Goal: Task Accomplishment & Management: Use online tool/utility

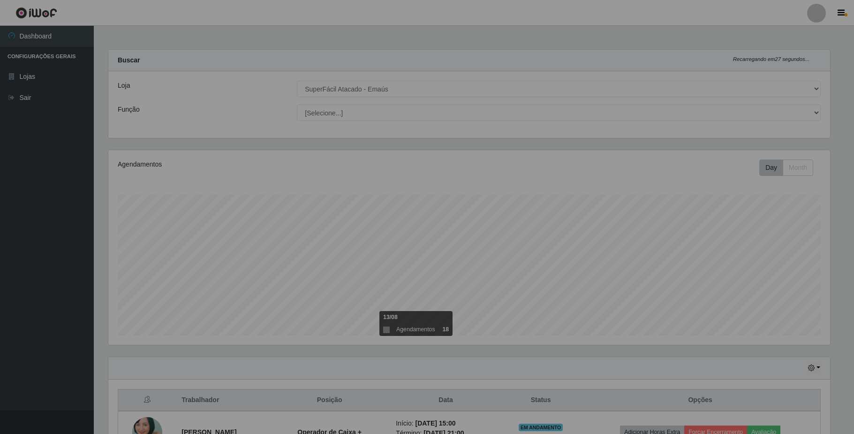
select select "407"
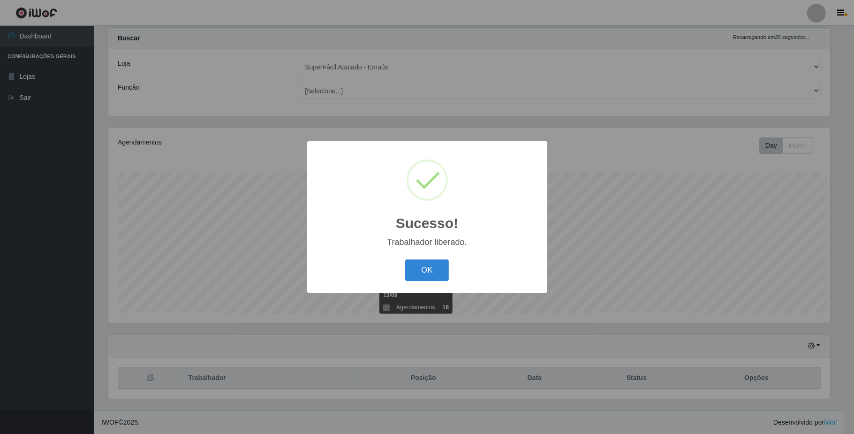
scroll to position [195, 722]
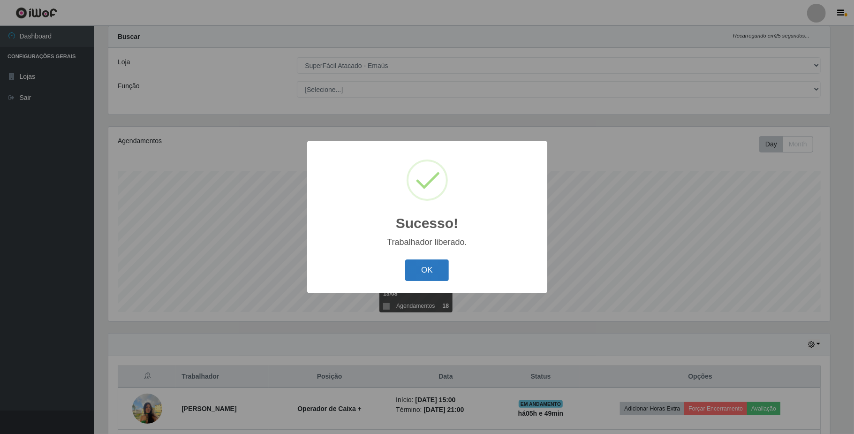
click at [417, 265] on button "OK" at bounding box center [427, 270] width 44 height 22
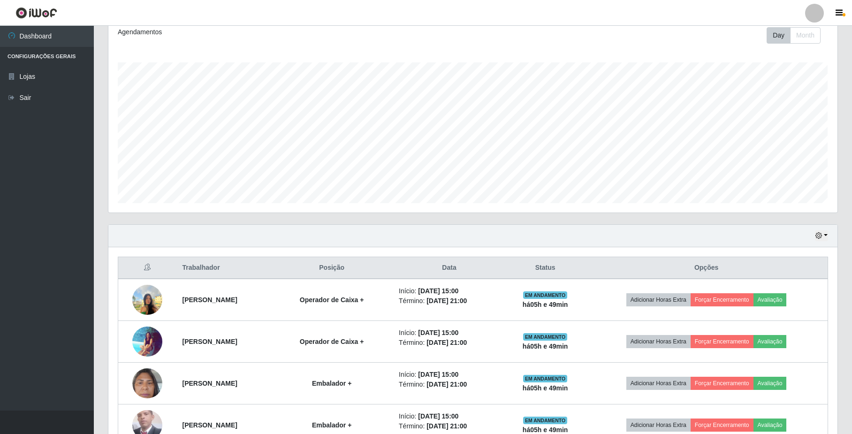
scroll to position [149, 0]
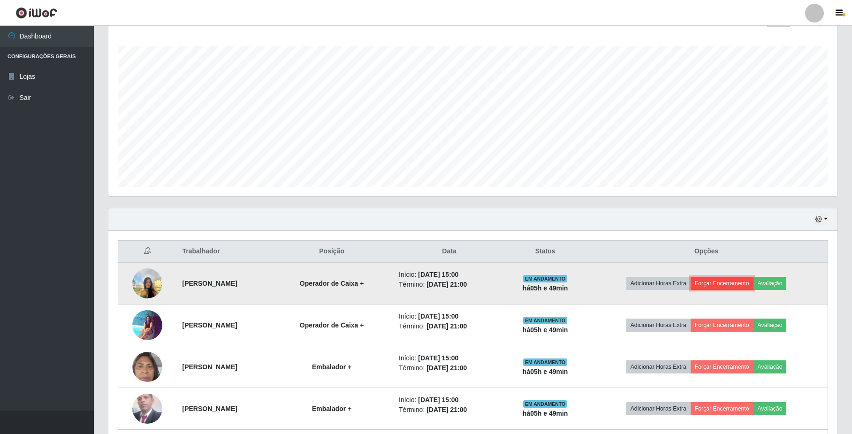
click at [753, 282] on button "Forçar Encerramento" at bounding box center [722, 283] width 63 height 13
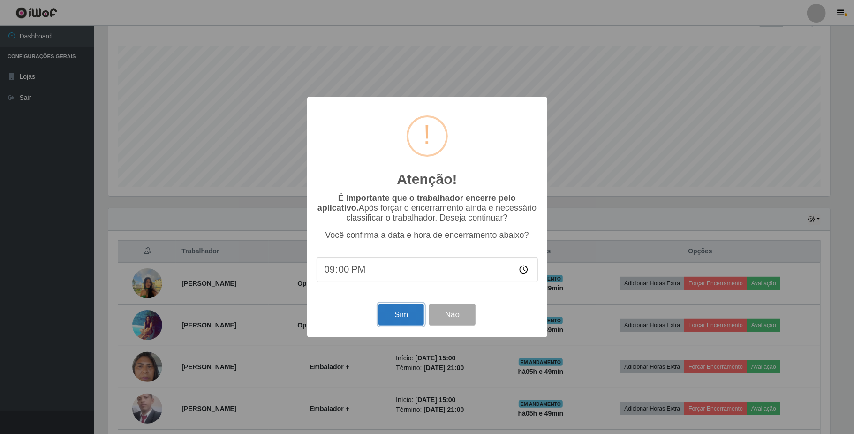
click at [386, 316] on button "Sim" at bounding box center [402, 315] width 46 height 22
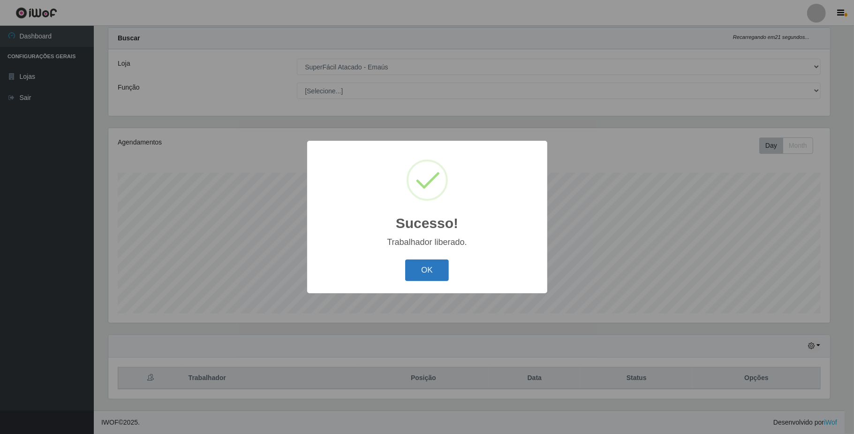
click at [433, 265] on button "OK" at bounding box center [427, 270] width 44 height 22
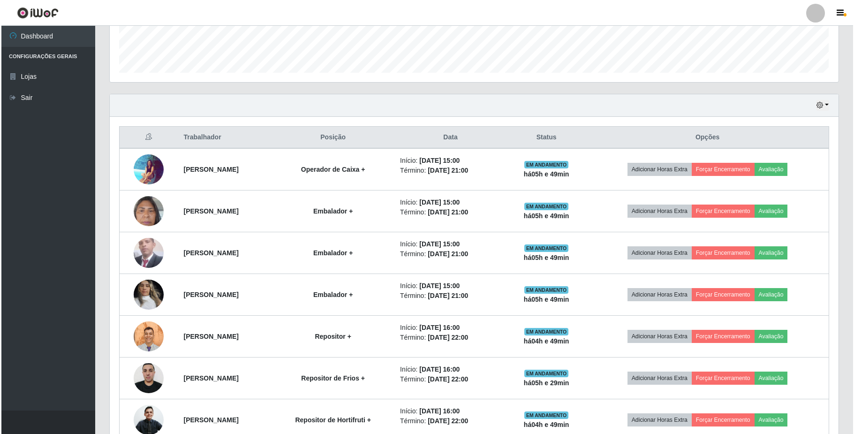
scroll to position [274, 0]
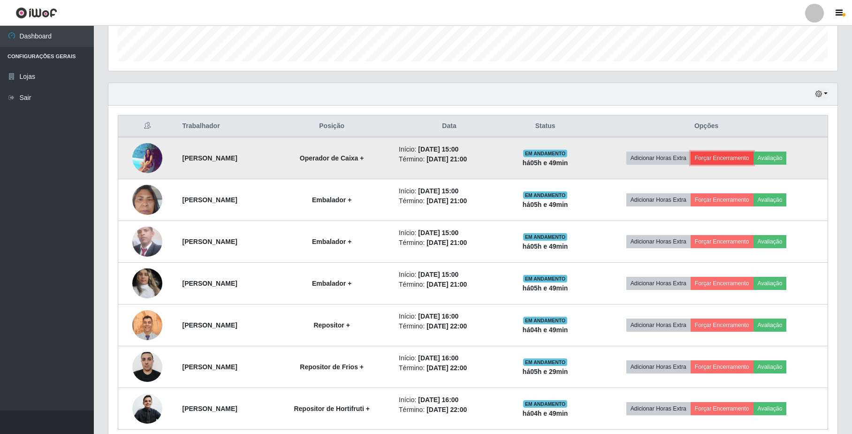
click at [747, 161] on button "Forçar Encerramento" at bounding box center [722, 158] width 63 height 13
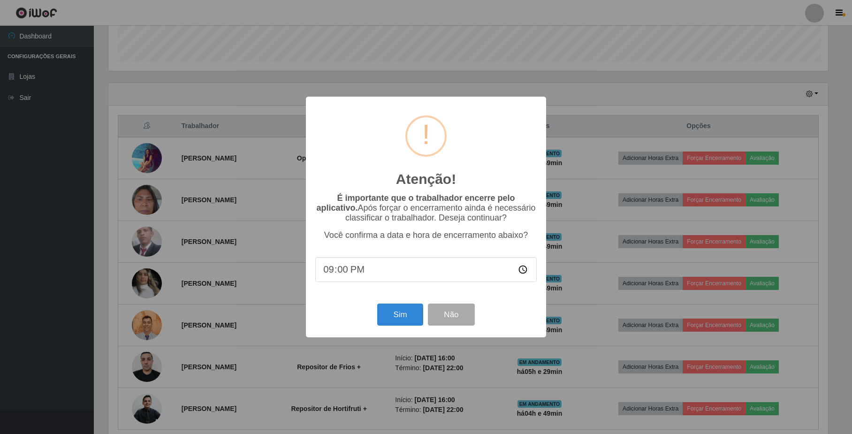
scroll to position [195, 722]
click at [391, 320] on button "Sim" at bounding box center [402, 315] width 46 height 22
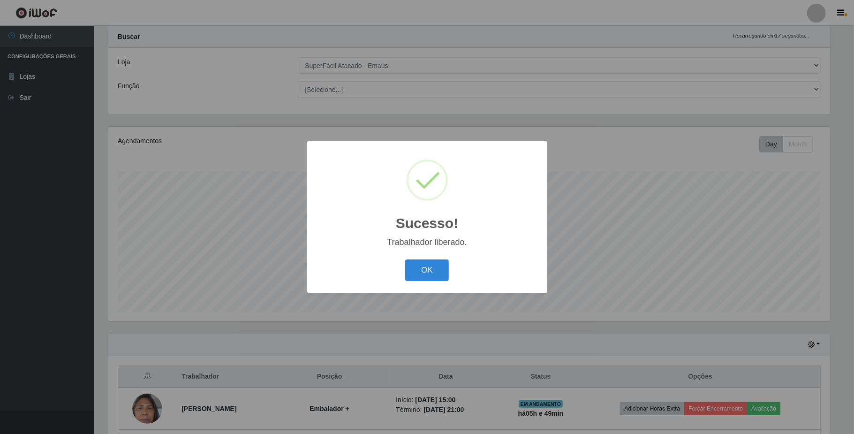
click at [421, 283] on div "OK Cancel" at bounding box center [427, 270] width 221 height 27
click at [421, 277] on button "OK" at bounding box center [427, 270] width 44 height 22
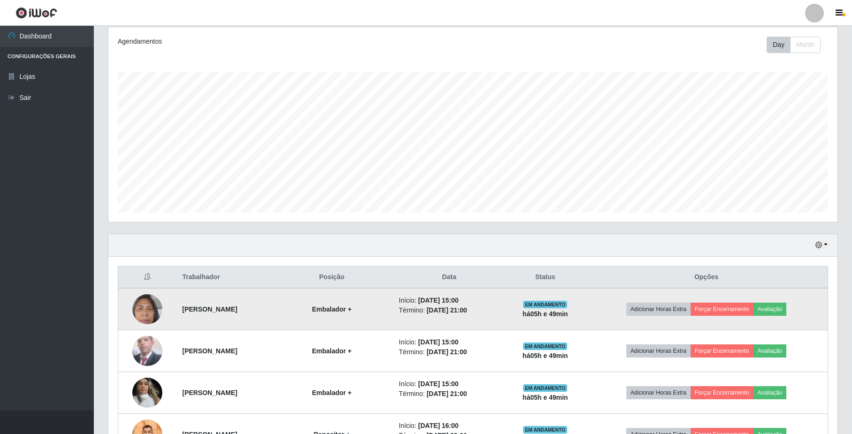
scroll to position [0, 0]
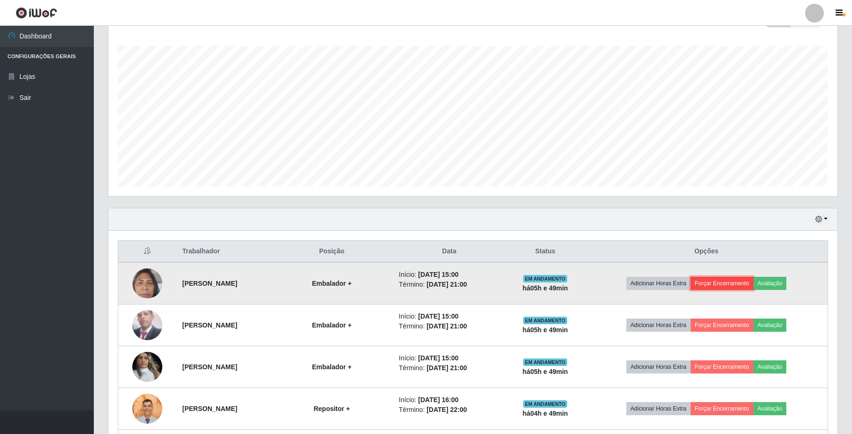
click at [738, 284] on button "Forçar Encerramento" at bounding box center [722, 283] width 63 height 13
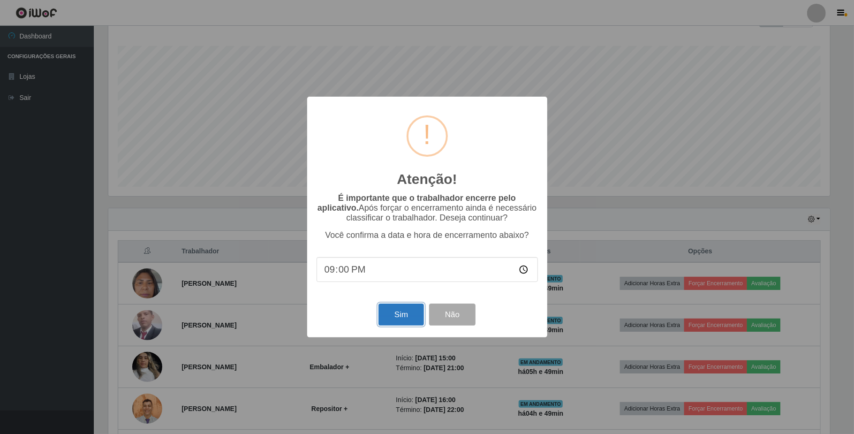
click at [388, 319] on button "Sim" at bounding box center [402, 315] width 46 height 22
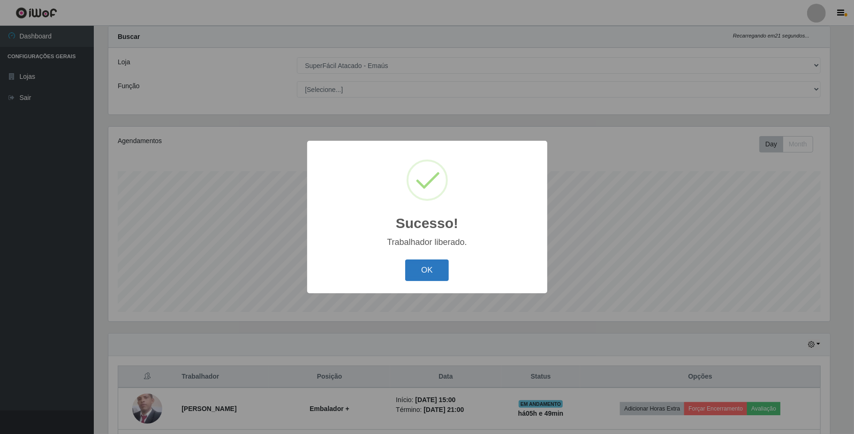
click at [446, 261] on button "OK" at bounding box center [427, 270] width 44 height 22
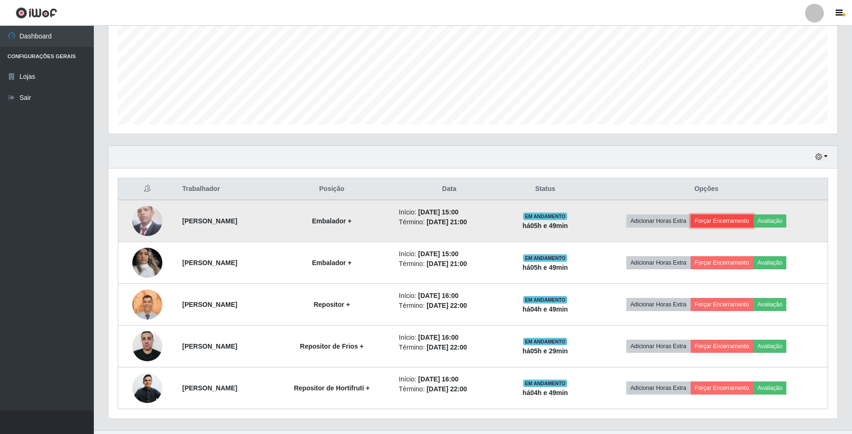
click at [736, 222] on button "Forçar Encerramento" at bounding box center [722, 220] width 63 height 13
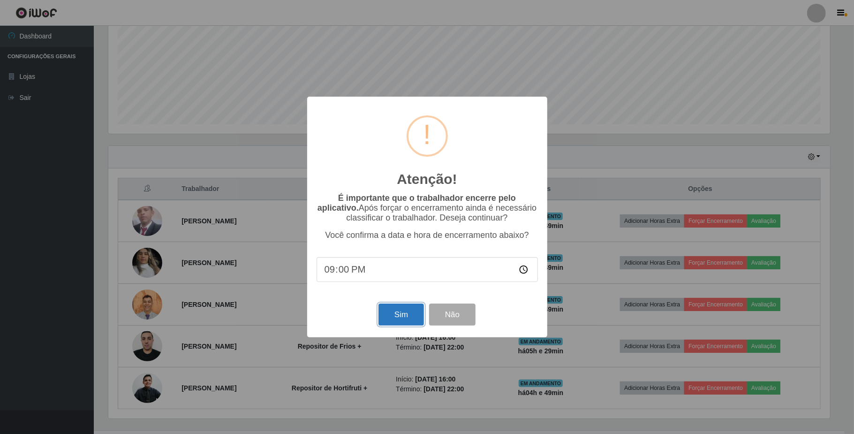
click at [404, 318] on button "Sim" at bounding box center [402, 315] width 46 height 22
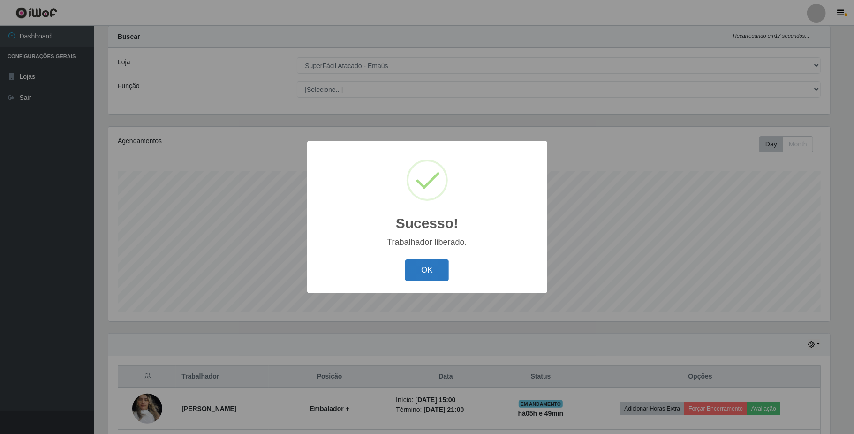
click at [418, 269] on button "OK" at bounding box center [427, 270] width 44 height 22
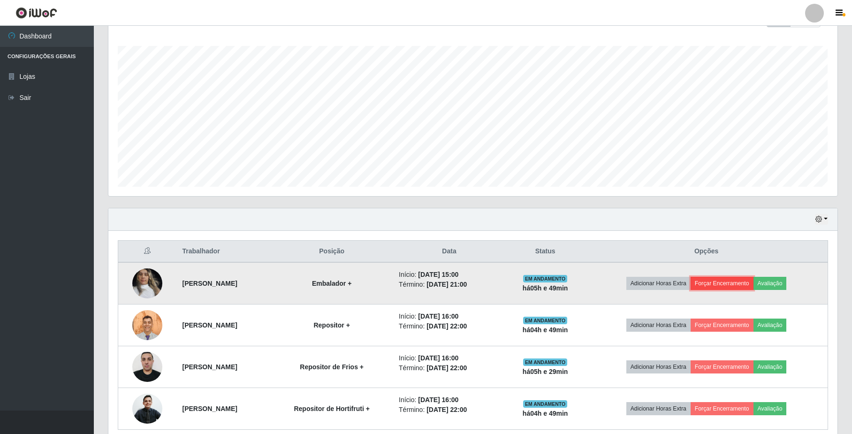
click at [738, 284] on button "Forçar Encerramento" at bounding box center [722, 283] width 63 height 13
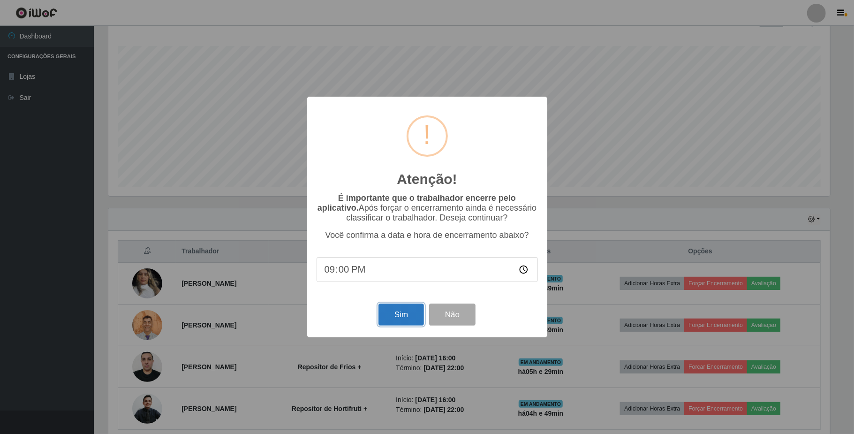
click at [400, 316] on button "Sim" at bounding box center [402, 315] width 46 height 22
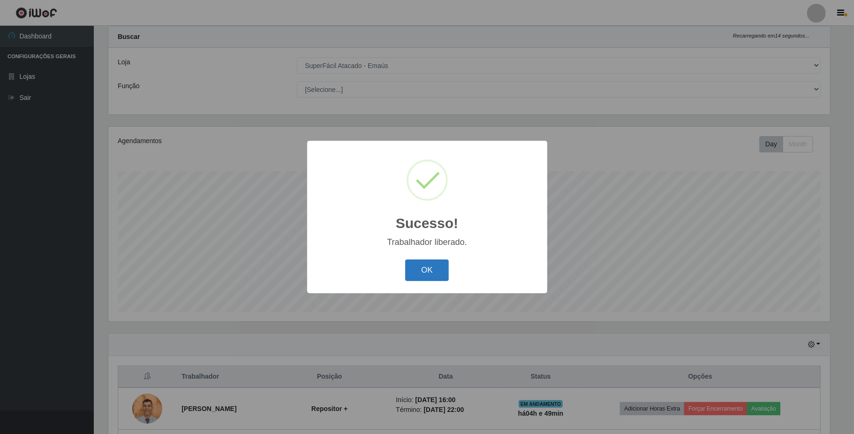
click at [427, 261] on button "OK" at bounding box center [427, 270] width 44 height 22
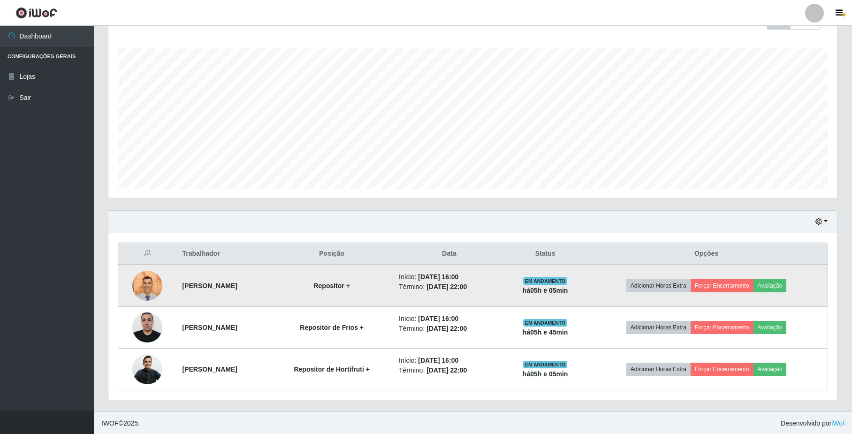
scroll to position [149, 0]
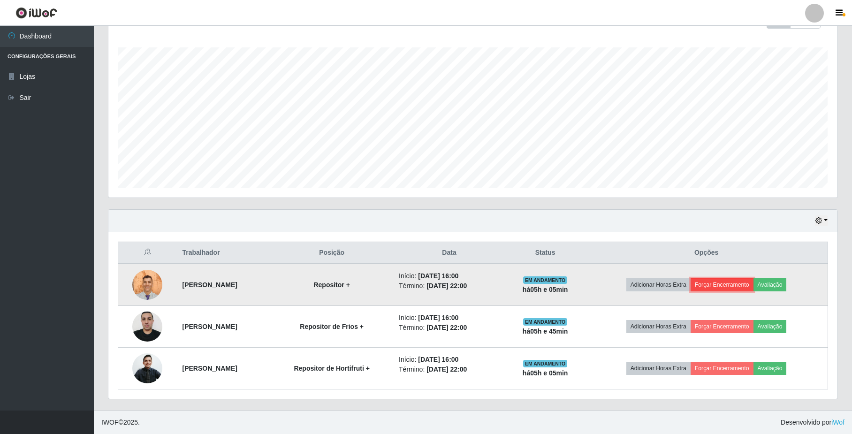
click at [733, 285] on button "Forçar Encerramento" at bounding box center [722, 284] width 63 height 13
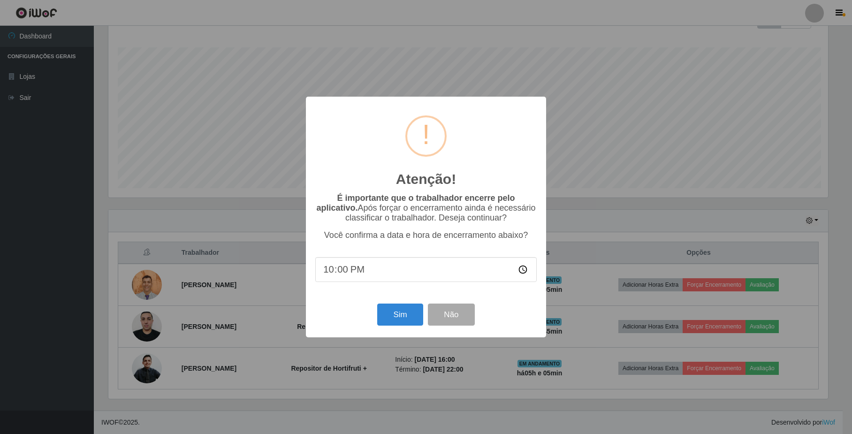
scroll to position [195, 722]
click at [402, 318] on button "Sim" at bounding box center [402, 315] width 46 height 22
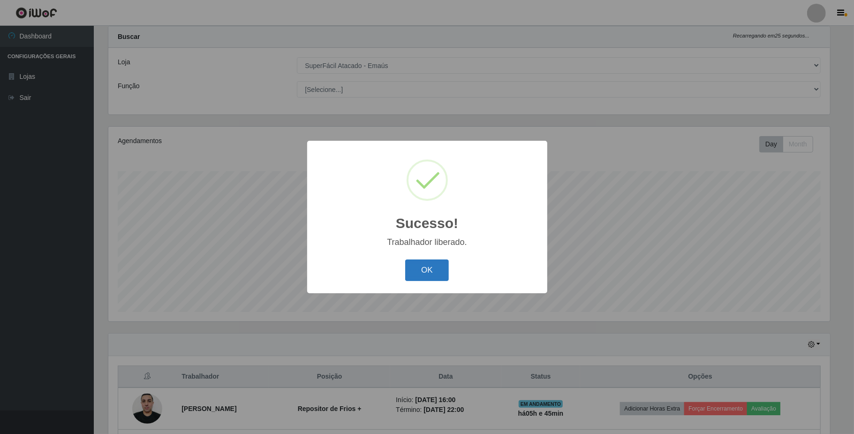
click at [417, 273] on button "OK" at bounding box center [427, 270] width 44 height 22
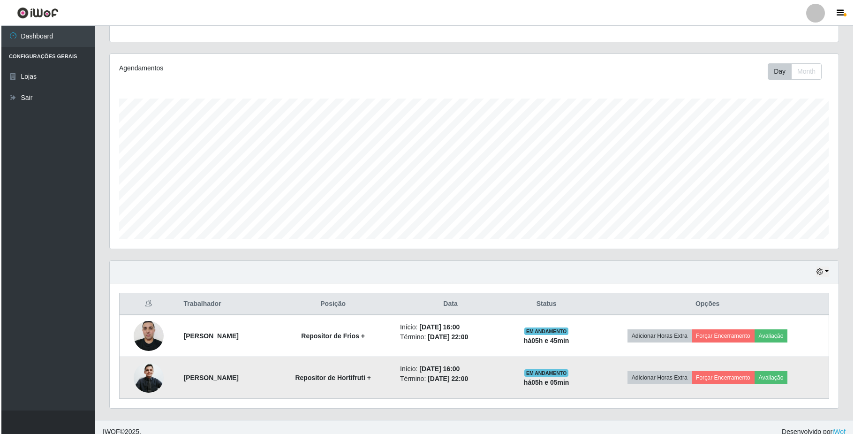
scroll to position [107, 0]
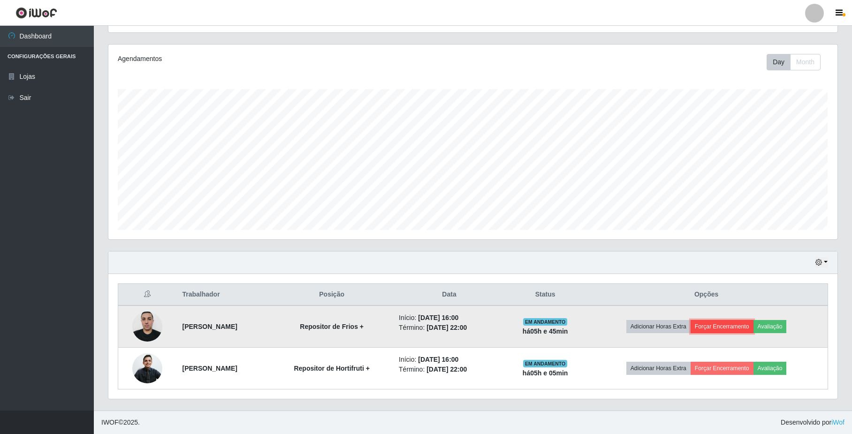
click at [727, 325] on button "Forçar Encerramento" at bounding box center [722, 326] width 63 height 13
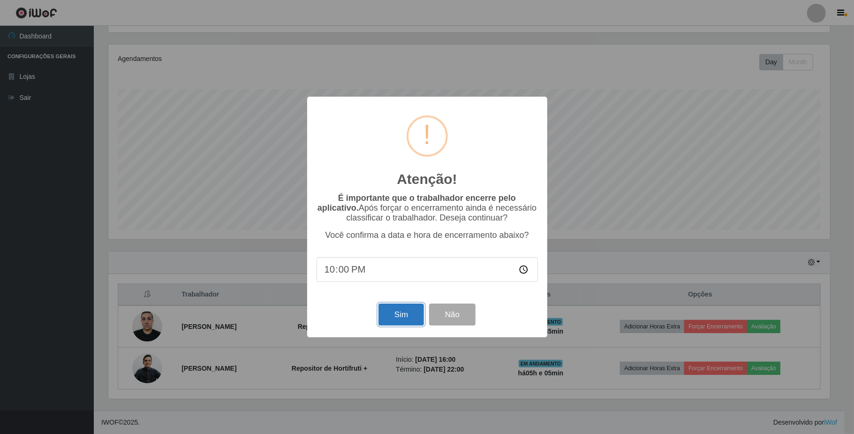
click at [392, 319] on button "Sim" at bounding box center [402, 315] width 46 height 22
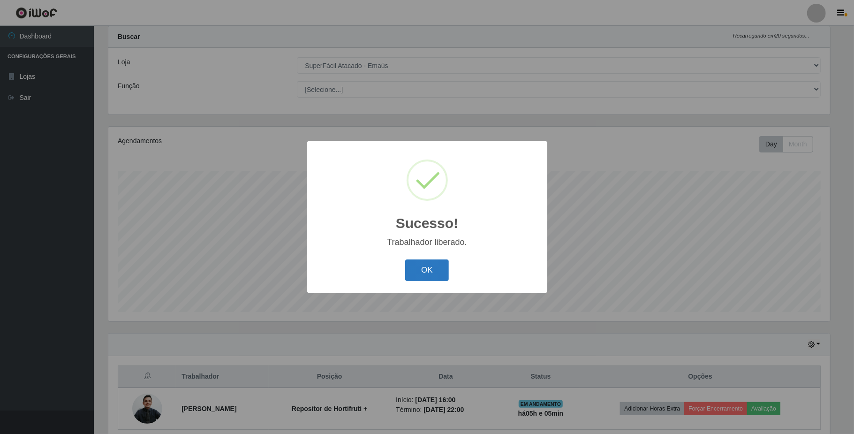
click at [415, 274] on button "OK" at bounding box center [427, 270] width 44 height 22
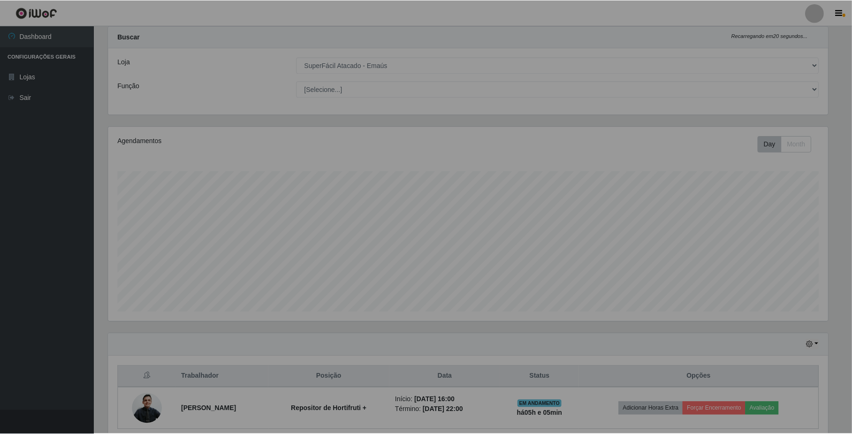
scroll to position [195, 729]
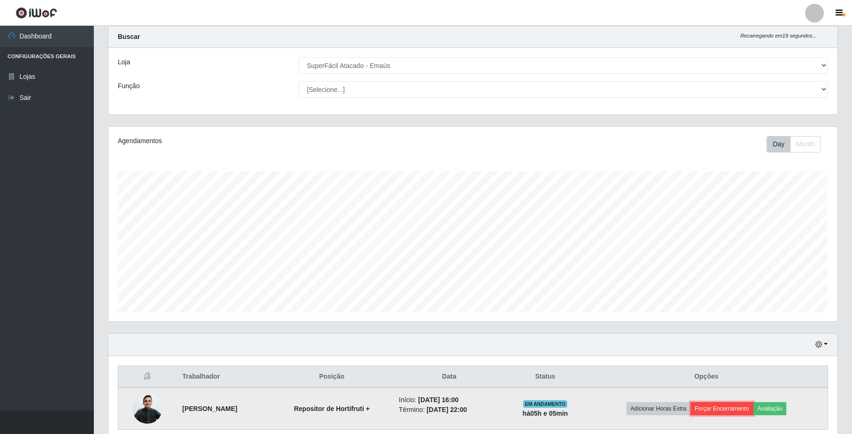
click at [717, 410] on button "Forçar Encerramento" at bounding box center [722, 408] width 63 height 13
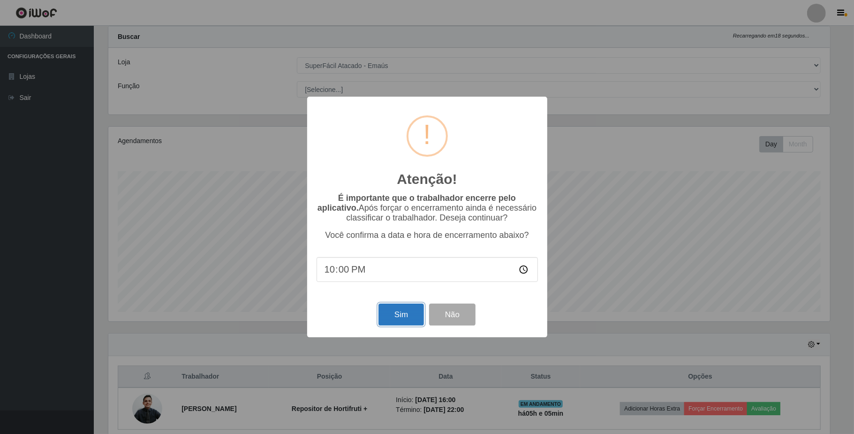
click at [400, 325] on button "Sim" at bounding box center [402, 315] width 46 height 22
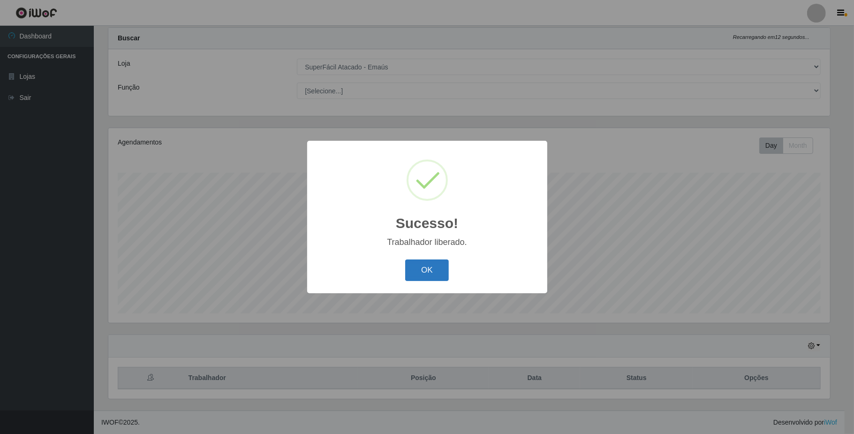
click at [440, 273] on button "OK" at bounding box center [427, 270] width 44 height 22
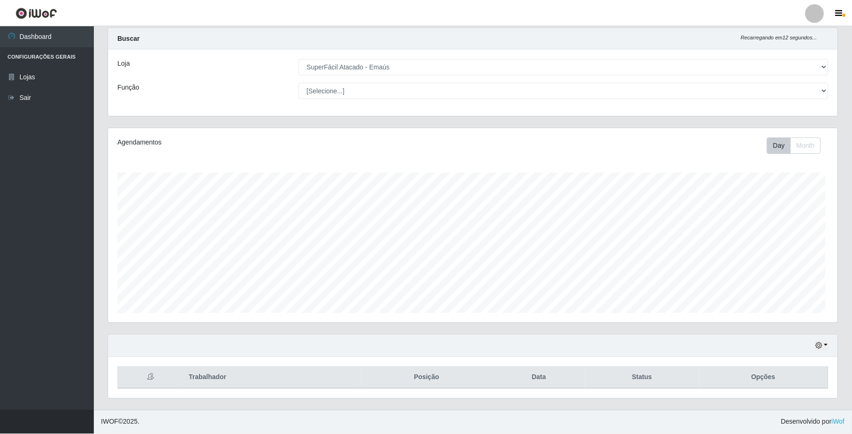
scroll to position [195, 729]
click at [394, 432] on footer "IWOF © 2025 . Desenvolvido por iWof" at bounding box center [473, 422] width 758 height 23
